Goal: Contribute content: Contribute content

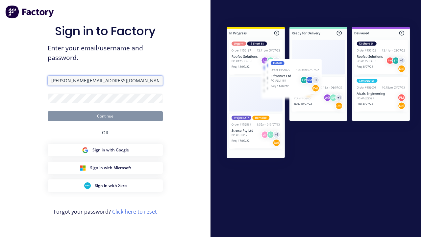
type input "[PERSON_NAME][EMAIL_ADDRESS][DOMAIN_NAME]"
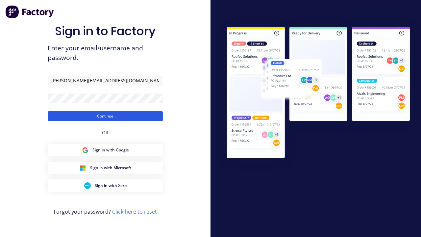
click at [105, 116] on button "Continue" at bounding box center [105, 116] width 115 height 10
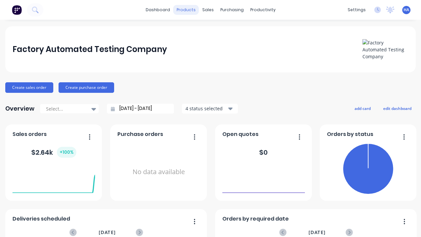
click at [186, 10] on div "products" at bounding box center [186, 10] width 26 height 10
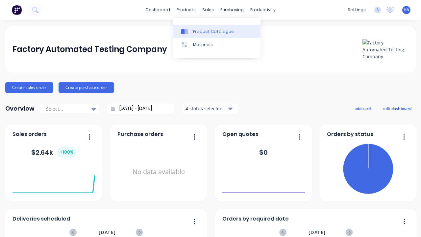
click at [217, 31] on div "Product Catalogue" at bounding box center [213, 32] width 41 height 6
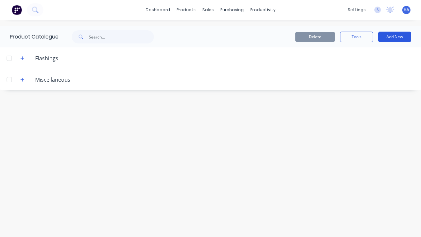
click at [394, 37] on button "Add New" at bounding box center [394, 37] width 33 height 11
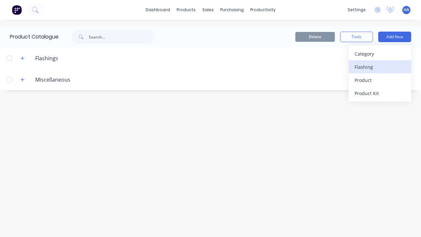
click at [379, 67] on div "Flashing" at bounding box center [379, 67] width 51 height 10
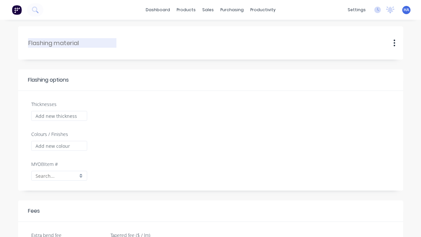
click at [72, 43] on input "text" at bounding box center [72, 42] width 88 height 9
type input "HD Automated Flashing"
click at [59, 116] on input "Thicknesses" at bounding box center [59, 116] width 56 height 10
type input "1000"
type input "0.00"
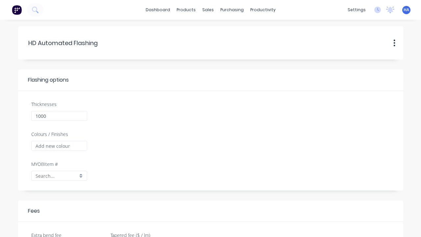
checkbox input "true"
click at [59, 146] on input "Colours / Finishes" at bounding box center [59, 146] width 56 height 10
type input "Red Matte"
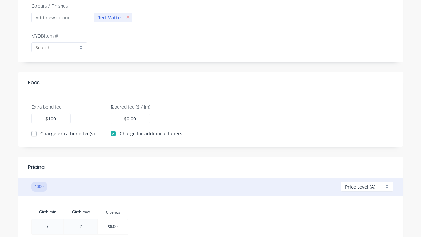
type input "100"
click at [131, 118] on input "0.00" at bounding box center [131, 118] width 10 height 7
type input "100"
click at [47, 226] on div at bounding box center [48, 225] width 32 height 15
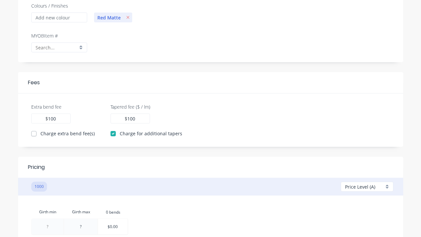
type input "10"
click at [210, 205] on div "Girth min Girth max 0.bends 0 bends 10 10 ? $0.00" at bounding box center [210, 221] width 358 height 32
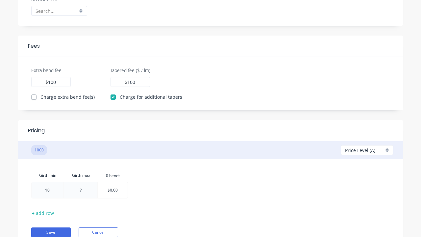
click at [80, 190] on div at bounding box center [80, 189] width 33 height 15
type input "100"
click at [210, 178] on div "Girth min Girth max 0.bends 0 bends 10 100 100 $0.00" at bounding box center [210, 185] width 358 height 32
click at [113, 190] on div at bounding box center [113, 189] width 30 height 15
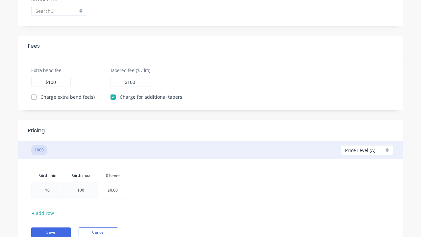
click at [113, 190] on div at bounding box center [113, 189] width 30 height 15
type input "100"
click at [210, 178] on div "Girth min Girth max 0.bends 0 bends 10 100 100 100" at bounding box center [210, 185] width 358 height 32
click at [51, 232] on button "Save" at bounding box center [50, 232] width 39 height 10
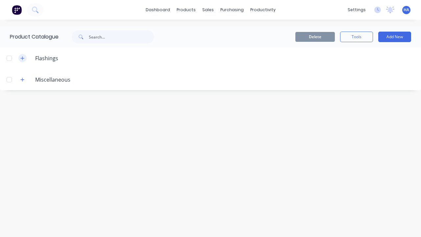
click at [22, 58] on icon "button" at bounding box center [23, 58] width 4 height 4
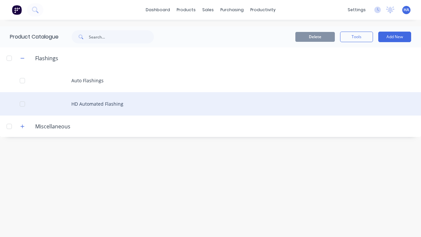
click at [22, 103] on div at bounding box center [22, 103] width 13 height 13
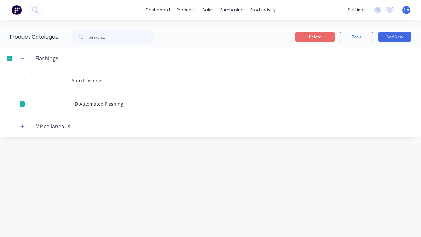
click at [315, 37] on button "Delete" at bounding box center [314, 37] width 39 height 10
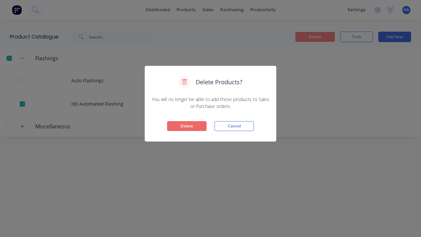
click at [187, 126] on button "Delete" at bounding box center [186, 126] width 39 height 10
